Goal: Communication & Community: Answer question/provide support

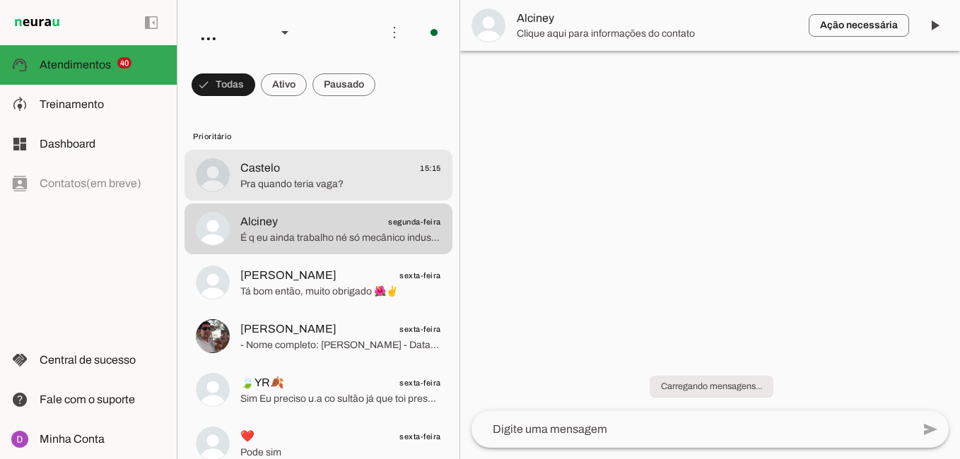
click at [317, 180] on span "Pra quando teria vaga?" at bounding box center [340, 184] width 201 height 14
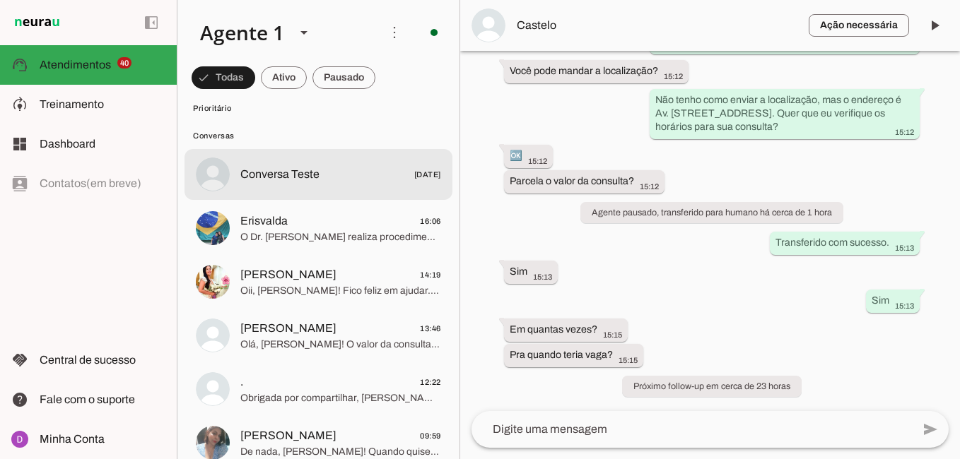
scroll to position [2550, 0]
click at [310, 183] on span "Conversa Teste" at bounding box center [279, 175] width 79 height 17
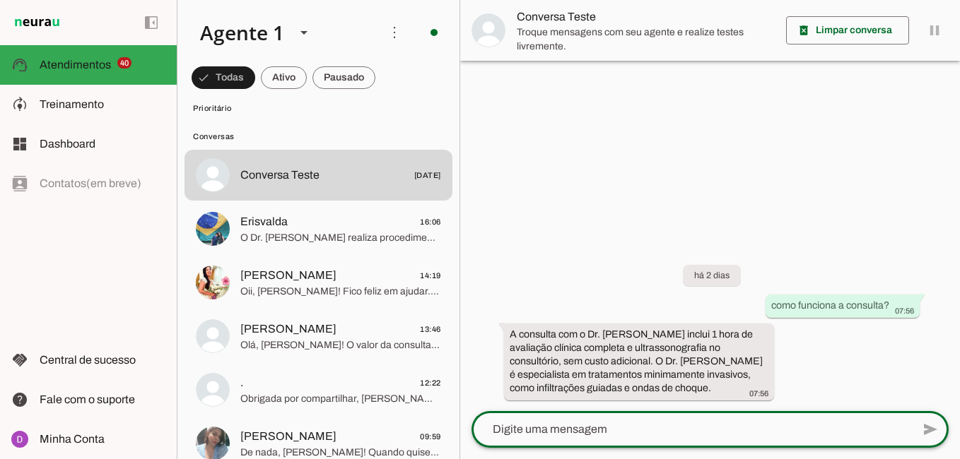
click at [598, 438] on textarea at bounding box center [691, 429] width 440 height 17
type textarea "parcela o valor da consulta?"
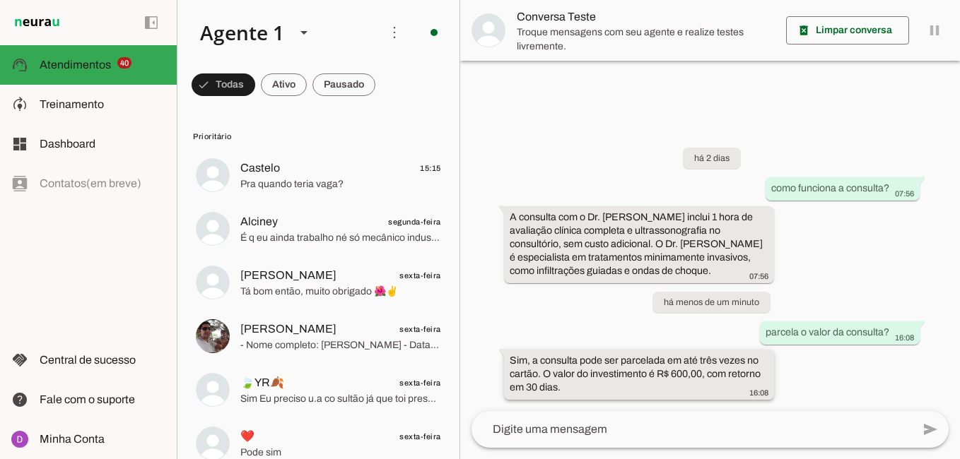
drag, startPoint x: 512, startPoint y: 357, endPoint x: 541, endPoint y: 375, distance: 34.3
click at [0, 0] on slot "Sim, a consulta pode ser parcelada em até três vezes no cartão. O valor do inve…" at bounding box center [0, 0] width 0 height 0
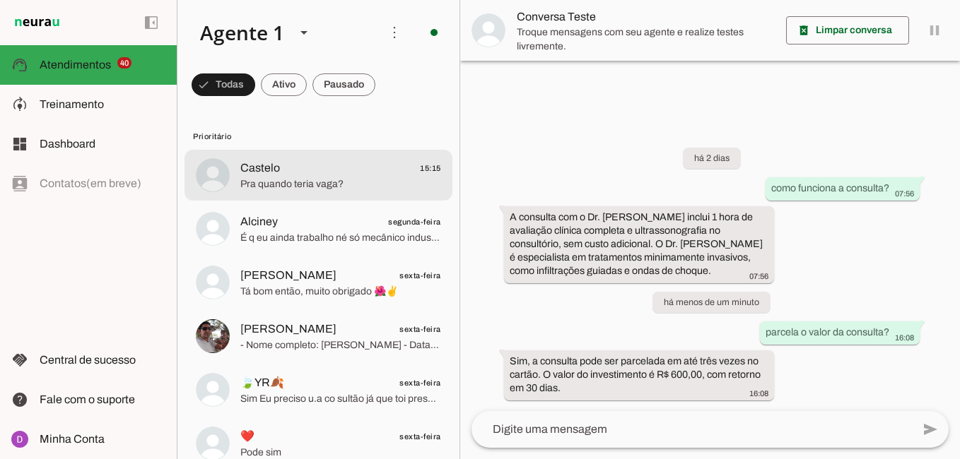
click at [324, 158] on md-item "Castelo 15:15 Pra quando teria vaga?" at bounding box center [318, 175] width 268 height 51
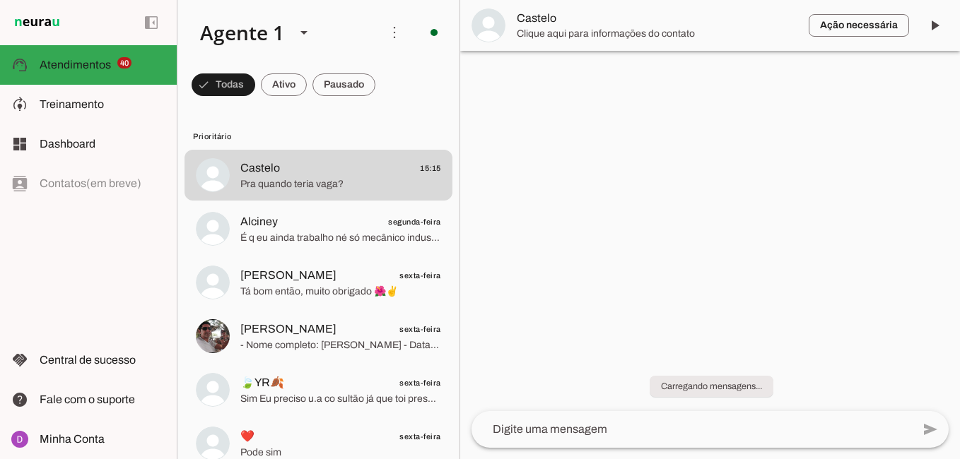
click at [614, 423] on textarea at bounding box center [691, 429] width 440 height 17
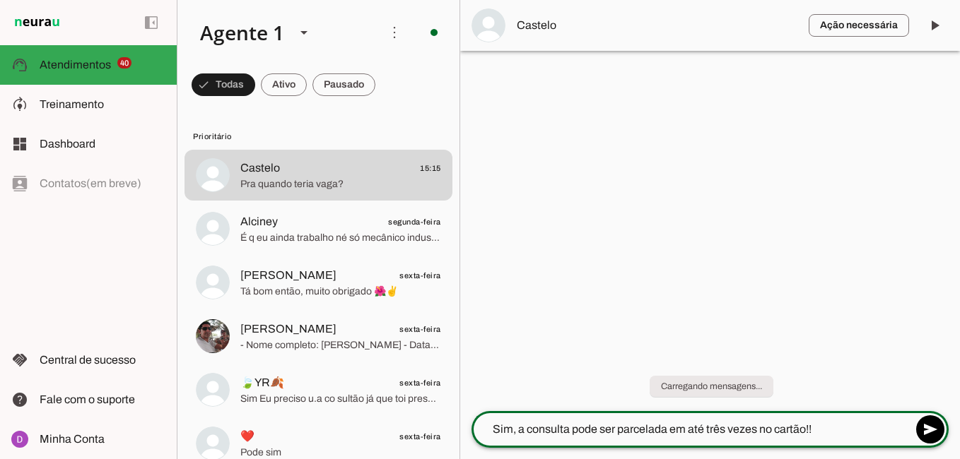
type textarea "Sim, a consulta pode ser parcelada em até três vezes no cartão!!"
type md-outlined-text-field "Sim, a consulta pode ser parcelada em até três vezes no cartão!!"
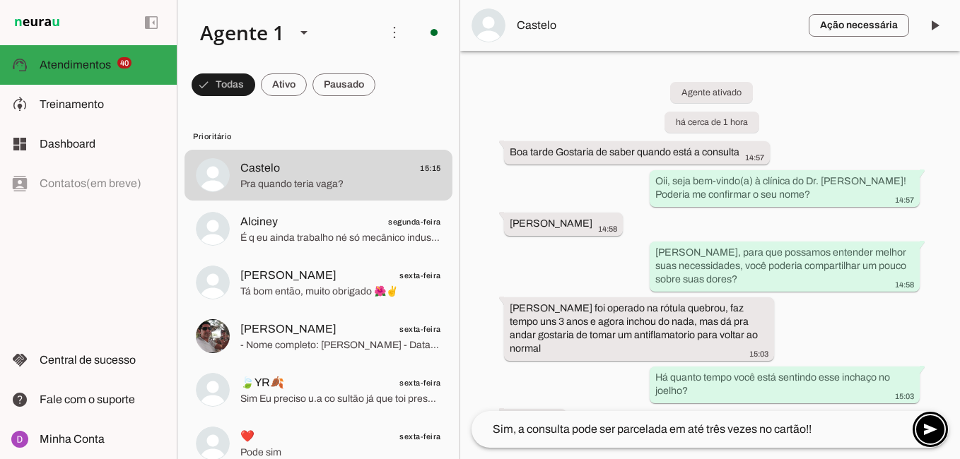
click at [892, 423] on textarea "Sim, a consulta pode ser parcelada em até três vezes no cartão!!" at bounding box center [691, 429] width 440 height 17
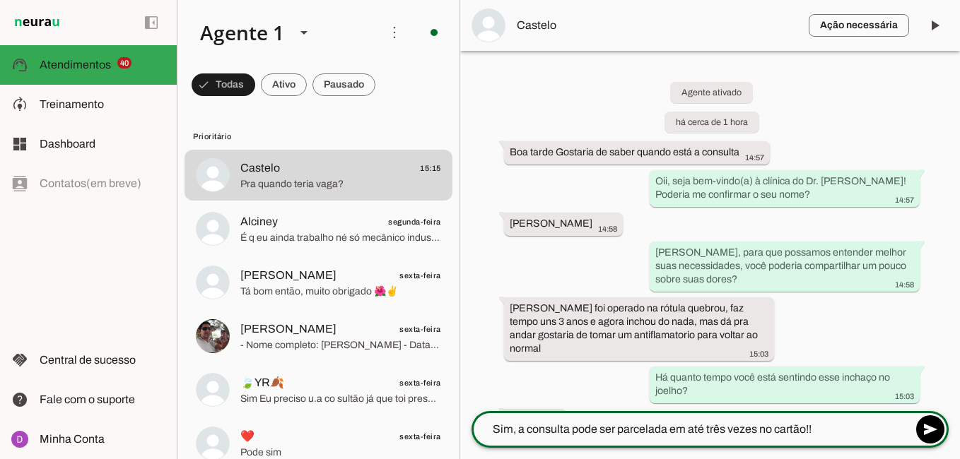
click at [831, 433] on textarea "Sim, a consulta pode ser parcelada em até três vezes no cartão!!" at bounding box center [691, 429] width 440 height 17
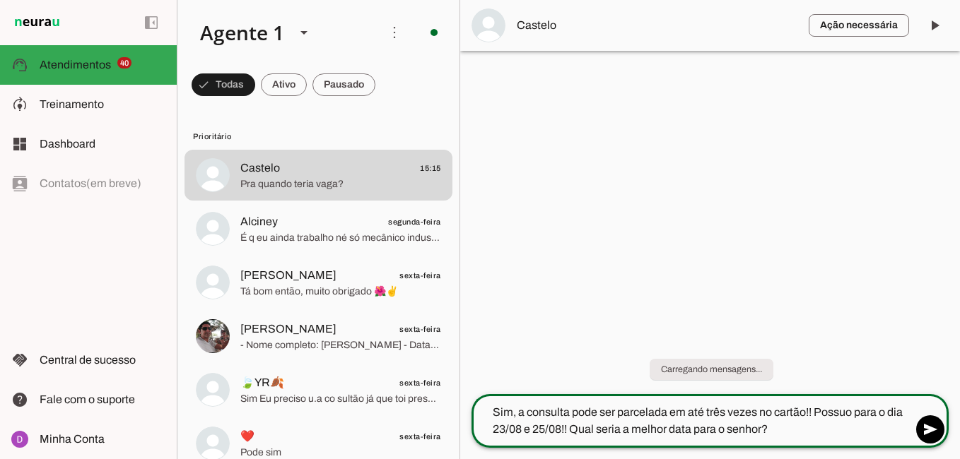
click at [811, 413] on textarea "Sim, a consulta pode ser parcelada em até três vezes no cartão!! Possuo para o …" at bounding box center [691, 421] width 440 height 34
type textarea "Sim, a consulta pode ser parcelada em até três vezes no cartão!! Possuo para o …"
type md-outlined-text-field "Sim, a consulta pode ser parcelada em até três vezes no cartão!! Possuo para o …"
click at [929, 420] on span at bounding box center [930, 430] width 34 height 34
